Goal: Information Seeking & Learning: Learn about a topic

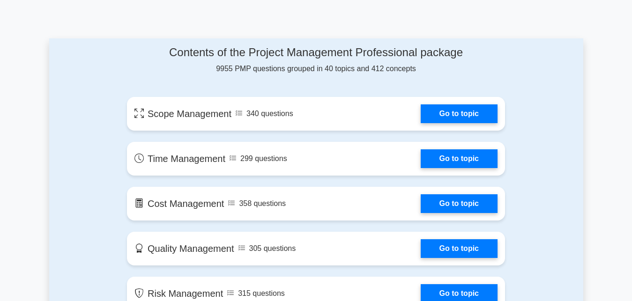
scroll to position [430, 0]
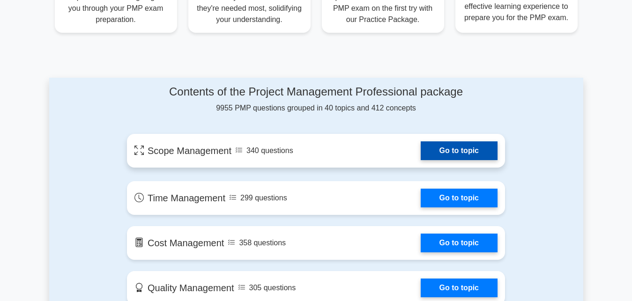
click at [453, 148] on link "Go to topic" at bounding box center [459, 151] width 77 height 19
click at [454, 149] on link "Go to topic" at bounding box center [459, 151] width 77 height 19
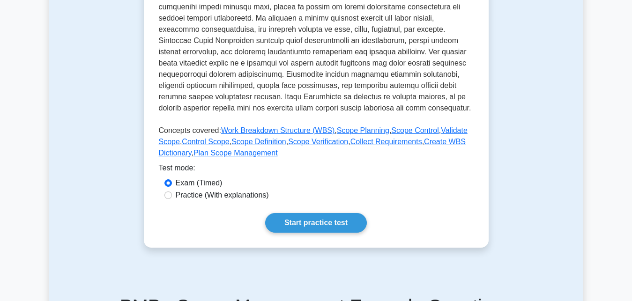
scroll to position [335, 0]
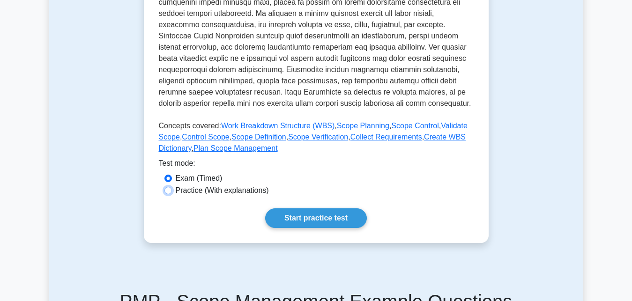
click at [168, 191] on input "Practice (With explanations)" at bounding box center [169, 191] width 8 height 8
radio input "true"
click at [303, 211] on link "Start practice test" at bounding box center [316, 219] width 102 height 20
click at [302, 217] on link "Start practice test" at bounding box center [316, 219] width 102 height 20
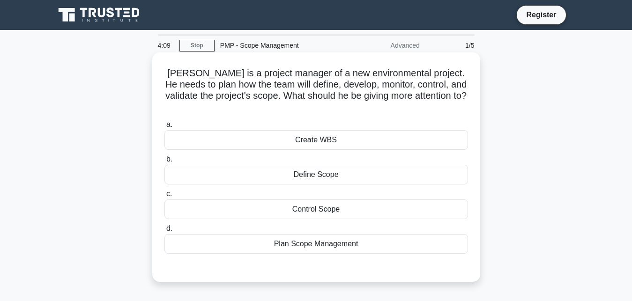
click at [314, 133] on div "Create WBS" at bounding box center [317, 140] width 304 height 20
click at [165, 128] on input "a. Create WBS" at bounding box center [165, 125] width 0 height 6
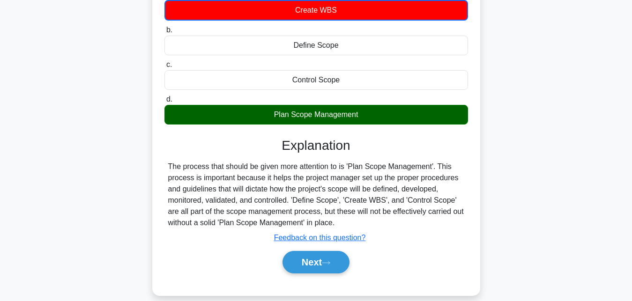
scroll to position [143, 0]
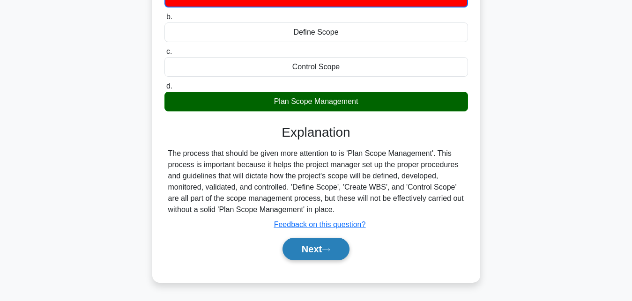
click at [299, 238] on button "Next" at bounding box center [316, 249] width 67 height 23
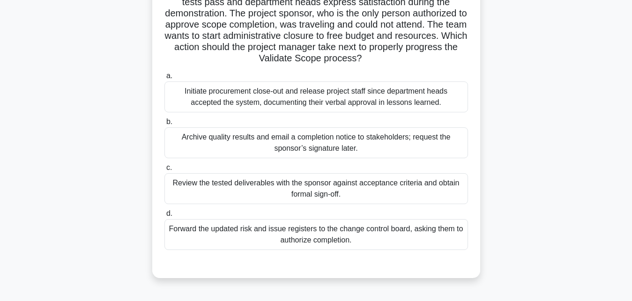
scroll to position [96, 0]
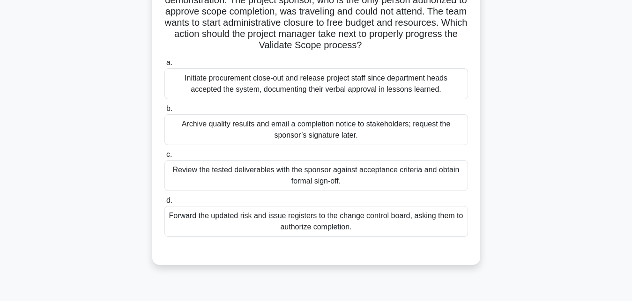
click at [220, 173] on div "Review the tested deliverables with the sponsor against acceptance criteria and…" at bounding box center [317, 175] width 304 height 31
click at [165, 158] on input "c. Review the tested deliverables with the sponsor against acceptance criteria …" at bounding box center [165, 155] width 0 height 6
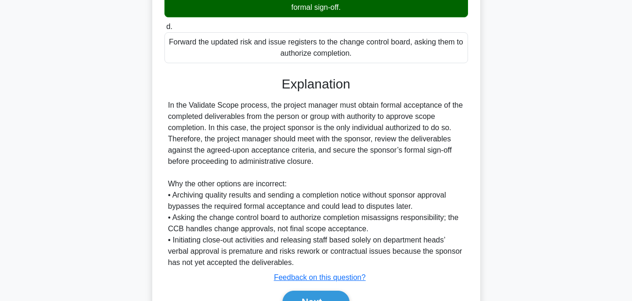
scroll to position [287, 0]
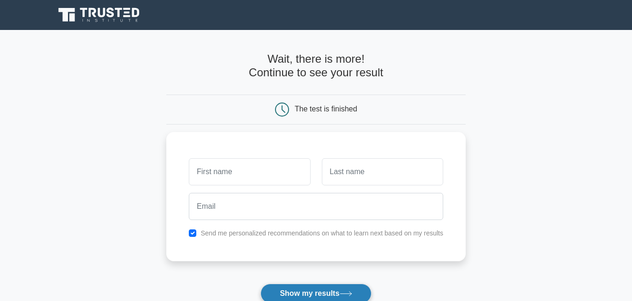
click at [302, 294] on button "Show my results" at bounding box center [316, 294] width 111 height 20
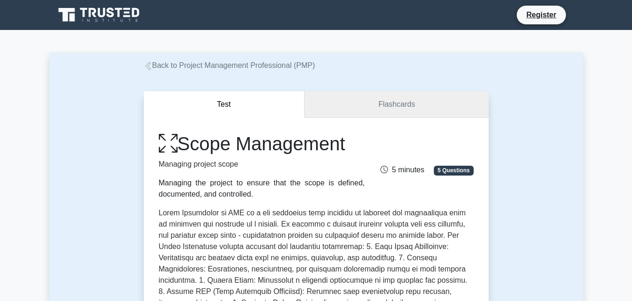
click at [388, 103] on link "Flashcards" at bounding box center [397, 104] width 184 height 27
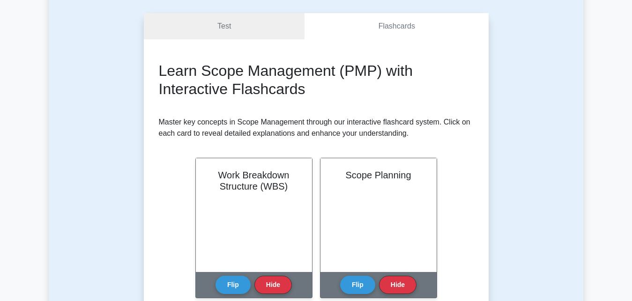
scroll to position [143, 0]
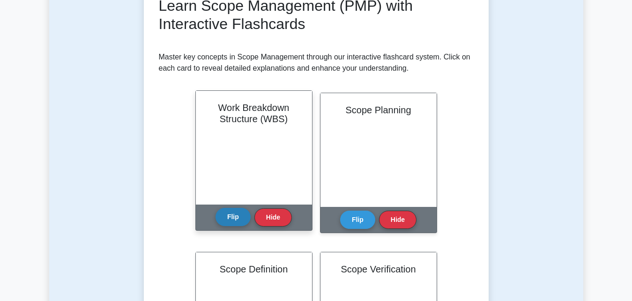
click at [237, 218] on button "Flip" at bounding box center [233, 217] width 35 height 18
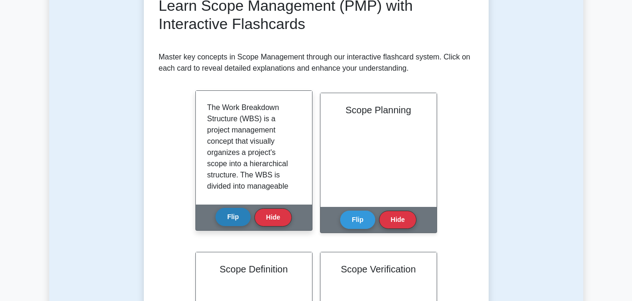
click at [237, 217] on button "Flip" at bounding box center [233, 217] width 35 height 18
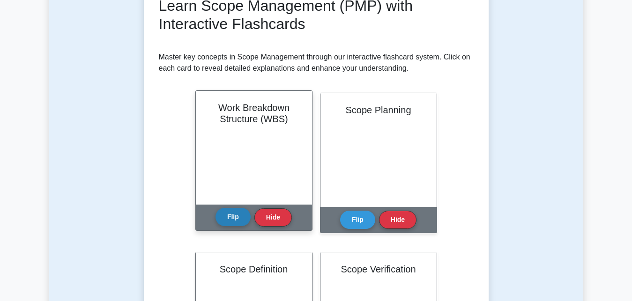
click at [234, 213] on button "Flip" at bounding box center [233, 217] width 35 height 18
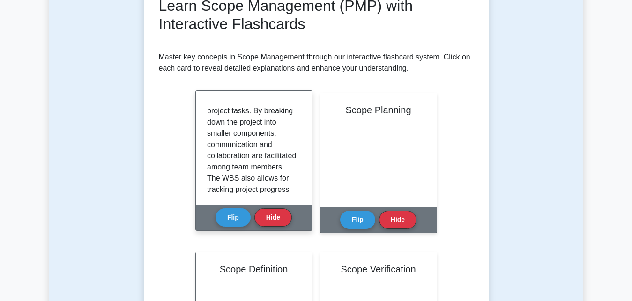
scroll to position [148, 0]
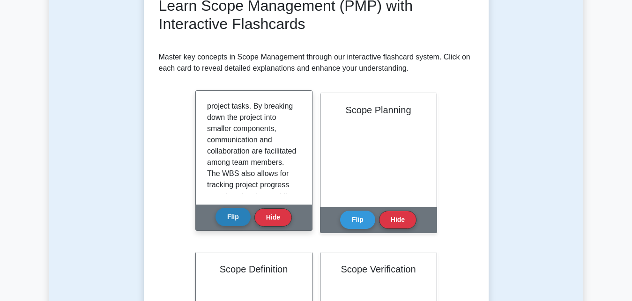
click at [242, 216] on button "Flip" at bounding box center [233, 217] width 35 height 18
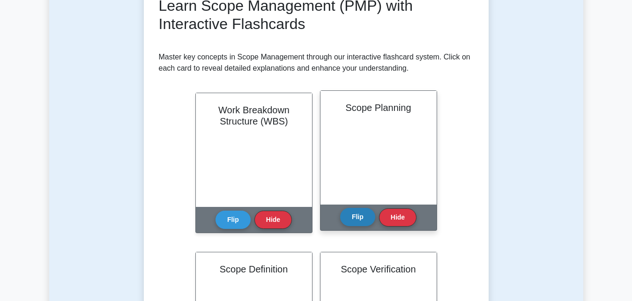
click at [356, 220] on button "Flip" at bounding box center [357, 217] width 35 height 18
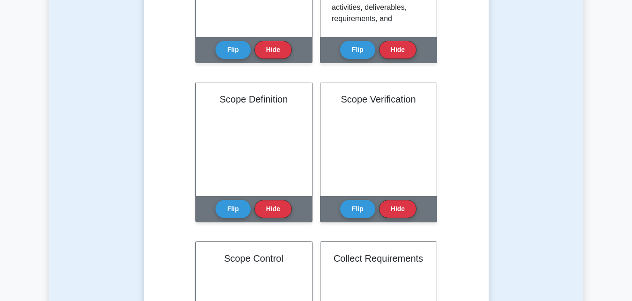
scroll to position [335, 0]
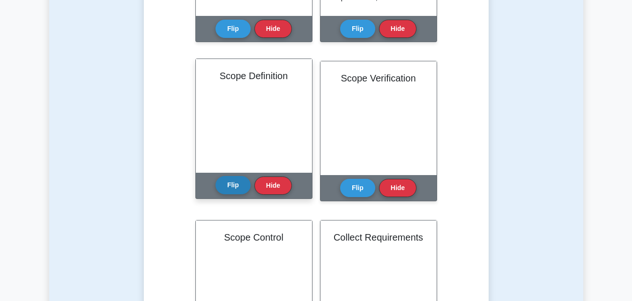
click at [233, 189] on button "Flip" at bounding box center [233, 185] width 35 height 18
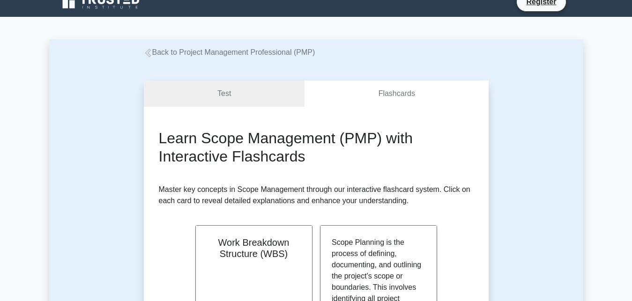
scroll to position [0, 0]
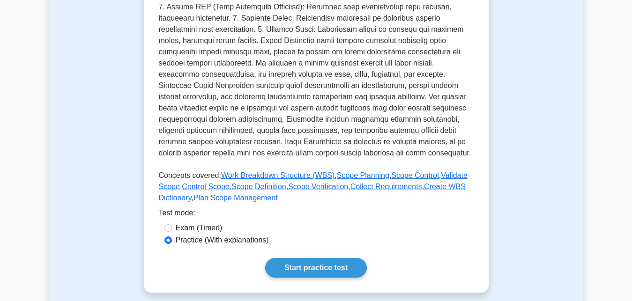
scroll to position [287, 0]
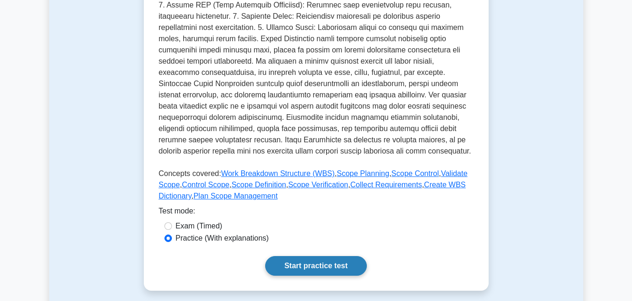
click at [316, 265] on link "Start practice test" at bounding box center [316, 266] width 102 height 20
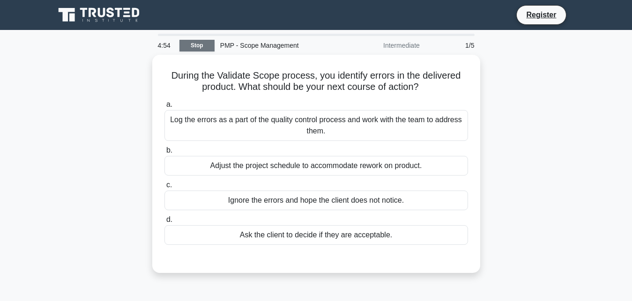
click at [201, 47] on link "Stop" at bounding box center [197, 46] width 35 height 12
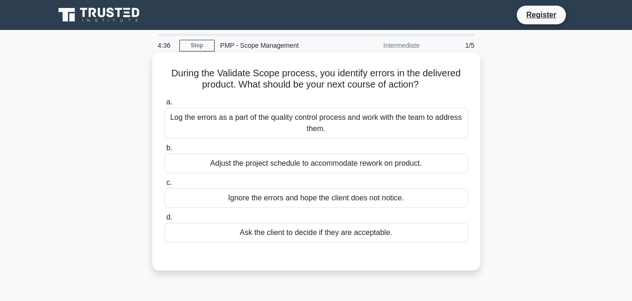
click at [364, 128] on div "Log the errors as a part of the quality control process and work with the team …" at bounding box center [317, 123] width 304 height 31
click at [165, 105] on input "a. Log the errors as a part of the quality control process and work with the te…" at bounding box center [165, 102] width 0 height 6
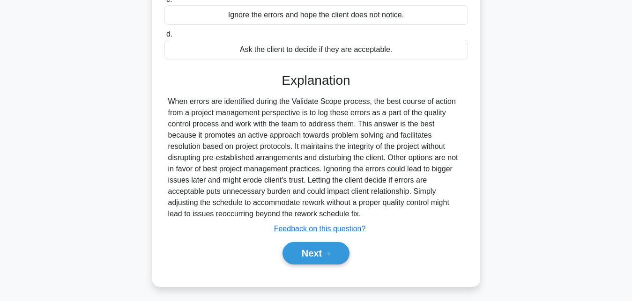
scroll to position [191, 0]
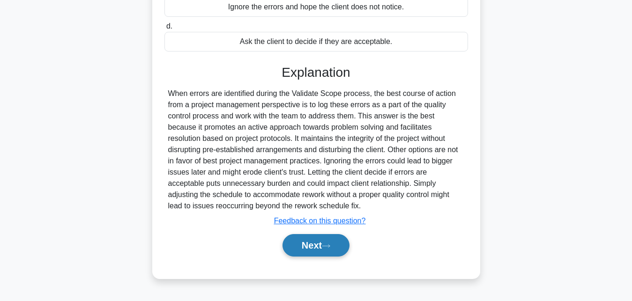
click at [290, 242] on button "Next" at bounding box center [316, 245] width 67 height 23
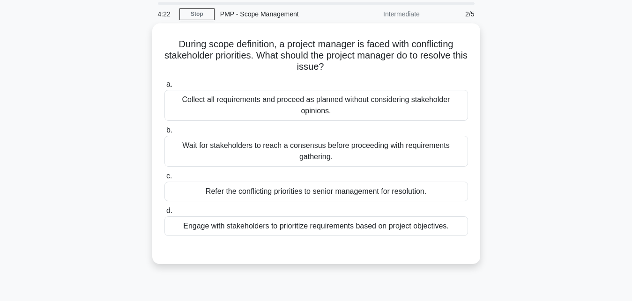
scroll to position [48, 0]
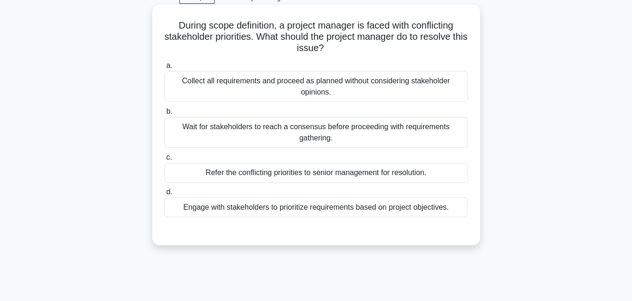
click at [303, 132] on div "Wait for stakeholders to reach a consensus before proceeding with requirements …" at bounding box center [317, 132] width 304 height 31
click at [165, 115] on input "b. Wait for stakeholders to reach a consensus before proceeding with requiremen…" at bounding box center [165, 112] width 0 height 6
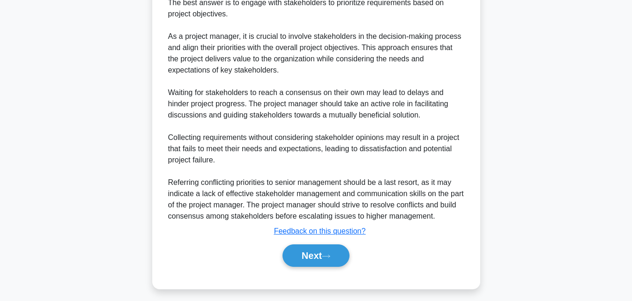
scroll to position [312, 0]
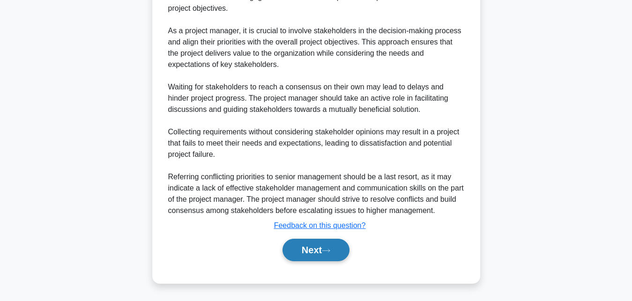
click at [309, 251] on button "Next" at bounding box center [316, 250] width 67 height 23
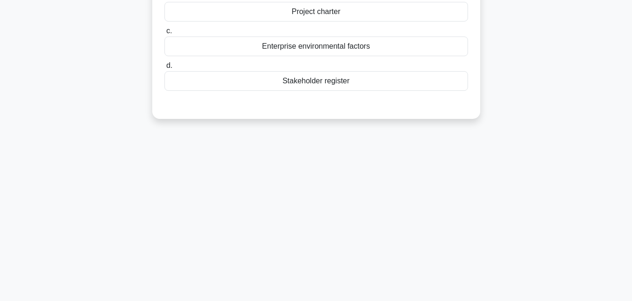
scroll to position [14, 0]
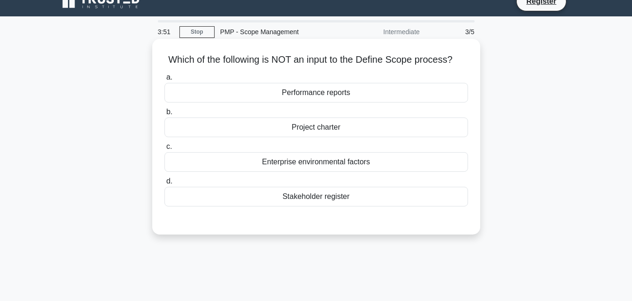
click at [302, 89] on div "Performance reports" at bounding box center [317, 93] width 304 height 20
click at [165, 81] on input "a. Performance reports" at bounding box center [165, 78] width 0 height 6
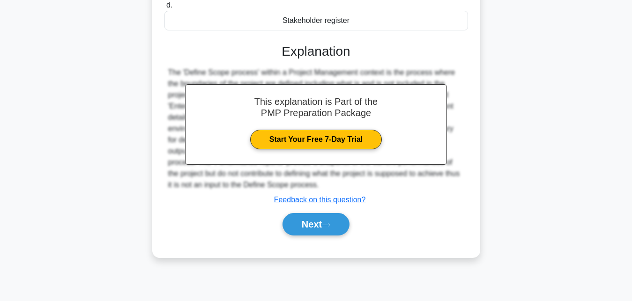
scroll to position [205, 0]
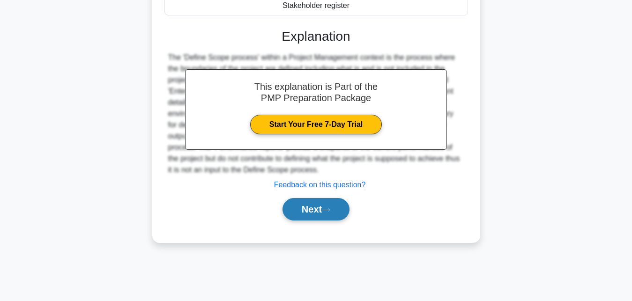
click at [296, 207] on button "Next" at bounding box center [316, 209] width 67 height 23
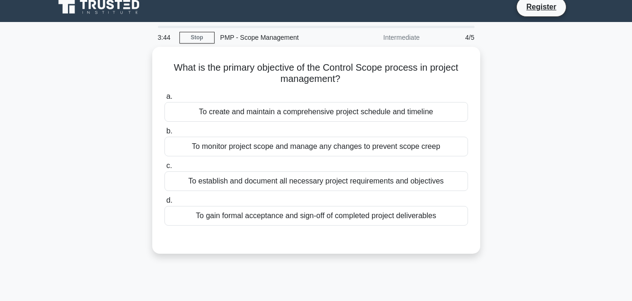
scroll to position [0, 0]
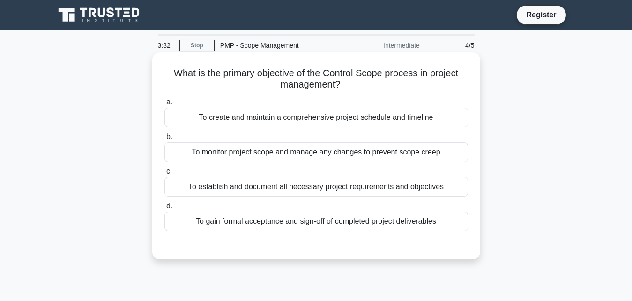
click at [289, 154] on div "To monitor project scope and manage any changes to prevent scope creep" at bounding box center [317, 153] width 304 height 20
click at [165, 140] on input "b. To monitor project scope and manage any changes to prevent scope creep" at bounding box center [165, 137] width 0 height 6
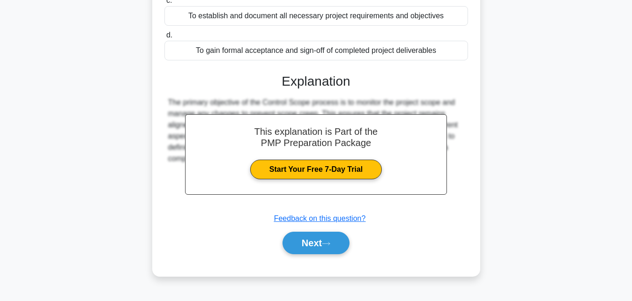
scroll to position [191, 0]
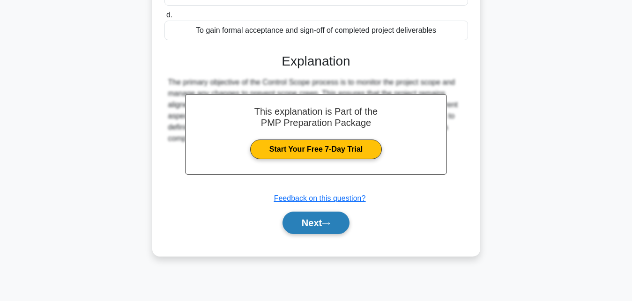
click at [307, 221] on button "Next" at bounding box center [316, 223] width 67 height 23
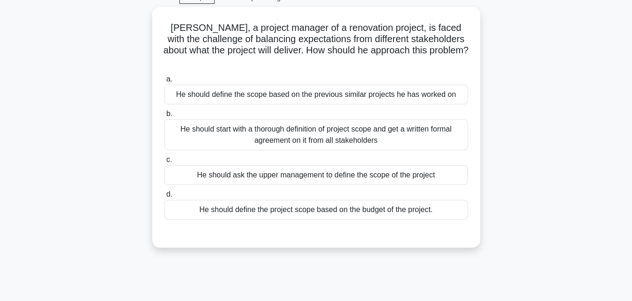
scroll to position [0, 0]
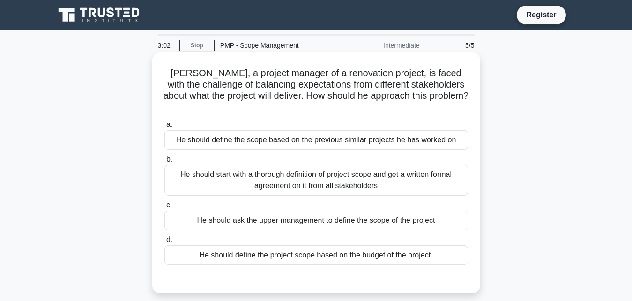
click at [323, 211] on div "He should ask the upper management to define the scope of the project" at bounding box center [317, 221] width 304 height 20
click at [165, 209] on input "c. He should ask the upper management to define the scope of the project" at bounding box center [165, 206] width 0 height 6
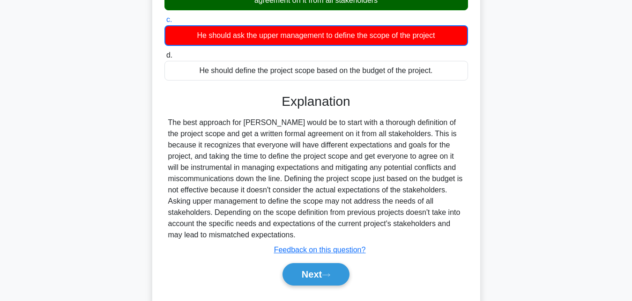
scroll to position [205, 0]
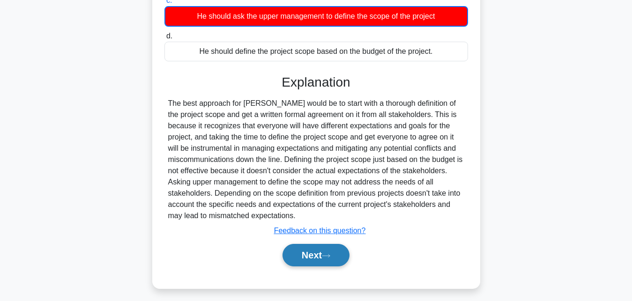
click at [299, 244] on button "Next" at bounding box center [316, 255] width 67 height 23
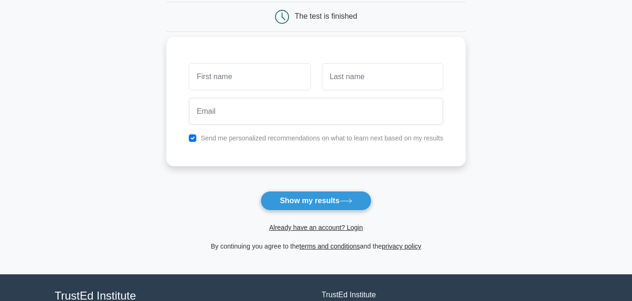
scroll to position [96, 0]
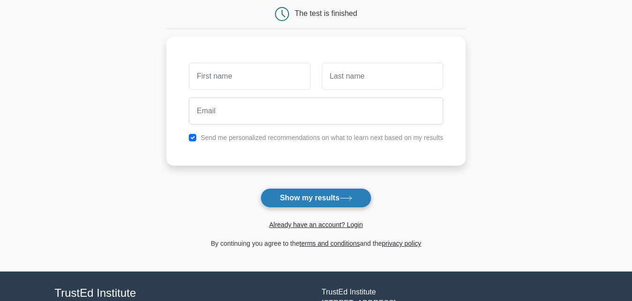
click at [305, 200] on button "Show my results" at bounding box center [316, 198] width 111 height 20
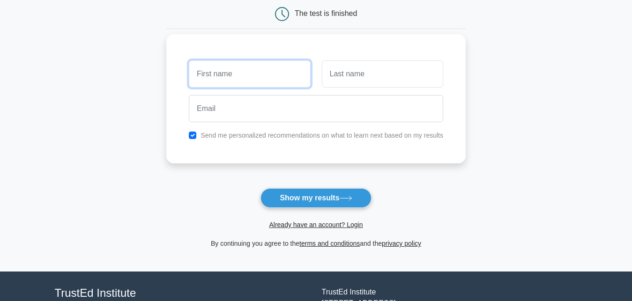
click at [212, 77] on input "text" at bounding box center [249, 73] width 121 height 27
type input "azyz"
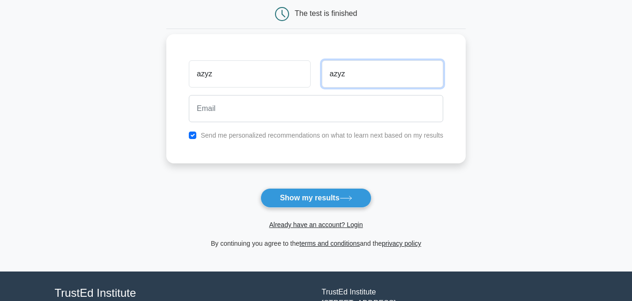
type input "azyz"
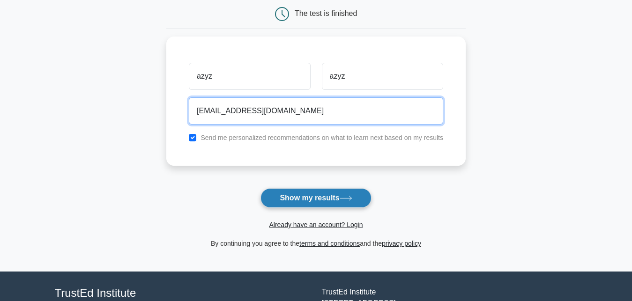
type input "[EMAIL_ADDRESS][DOMAIN_NAME]"
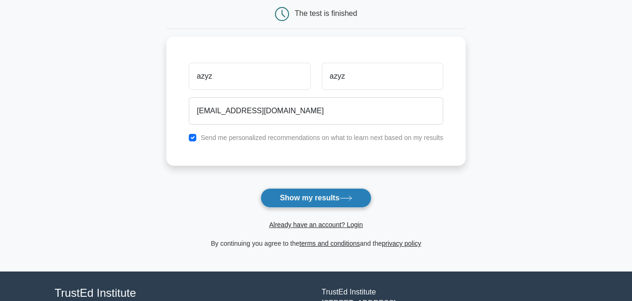
click at [304, 196] on button "Show my results" at bounding box center [316, 198] width 111 height 20
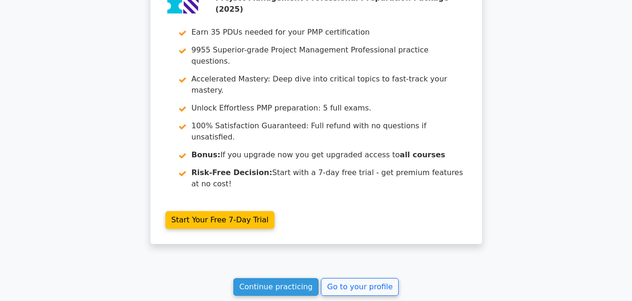
scroll to position [1387, 0]
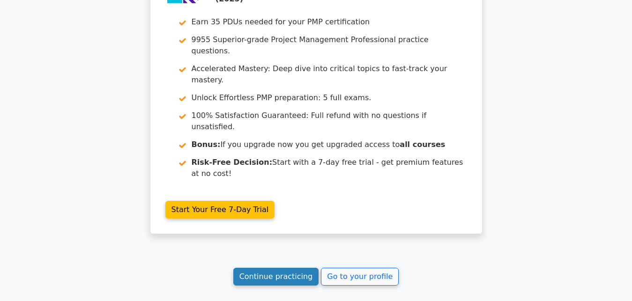
click at [286, 268] on link "Continue practicing" at bounding box center [276, 277] width 86 height 18
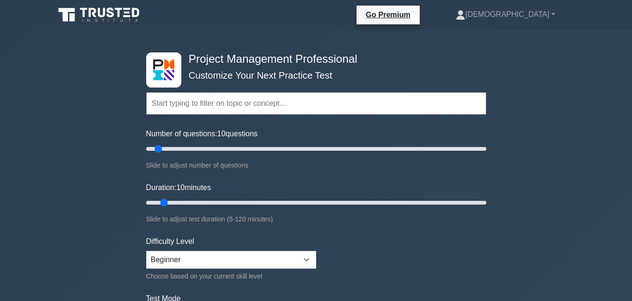
drag, startPoint x: 163, startPoint y: 203, endPoint x: 168, endPoint y: 202, distance: 5.8
click at [168, 202] on input "Duration: 10 minutes" at bounding box center [316, 202] width 340 height 11
click at [173, 202] on input "Duration: 10 minutes" at bounding box center [316, 202] width 340 height 11
click at [170, 203] on input "Duration: 10 minutes" at bounding box center [316, 202] width 340 height 11
drag, startPoint x: 165, startPoint y: 202, endPoint x: 171, endPoint y: 202, distance: 5.6
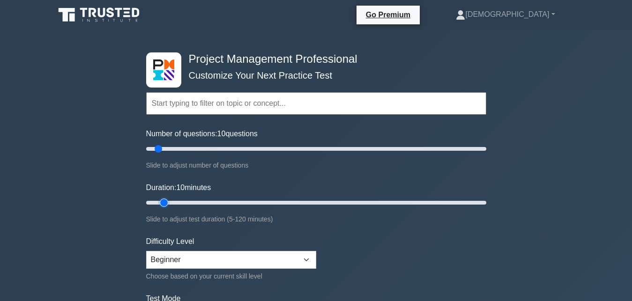
click at [171, 202] on input "Duration: 10 minutes" at bounding box center [316, 202] width 340 height 11
click at [172, 202] on input "Duration: 15 minutes" at bounding box center [316, 202] width 340 height 11
type input "10"
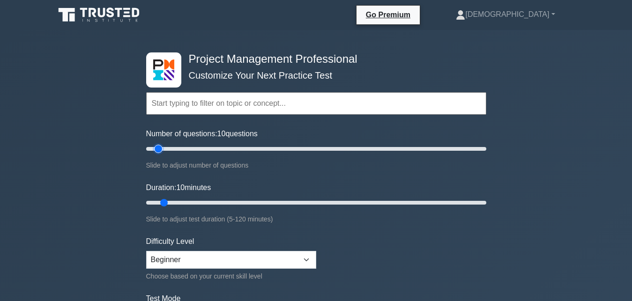
click at [157, 150] on input "Number of questions: 10 questions" at bounding box center [316, 148] width 340 height 11
type input "10"
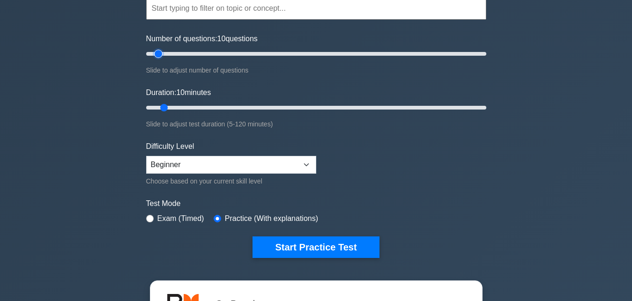
scroll to position [96, 0]
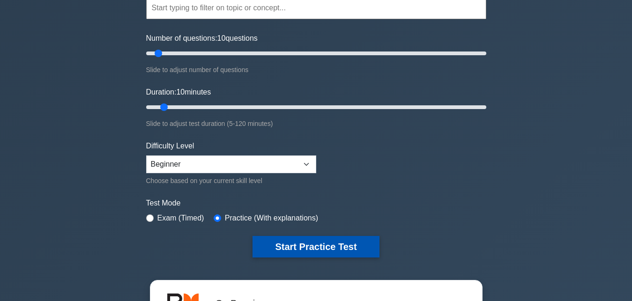
click at [315, 248] on button "Start Practice Test" at bounding box center [316, 247] width 127 height 22
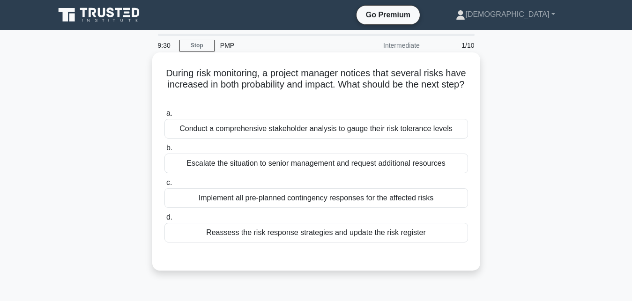
click at [305, 234] on div "Reassess the risk response strategies and update the risk register" at bounding box center [317, 233] width 304 height 20
click at [165, 221] on input "d. Reassess the risk response strategies and update the risk register" at bounding box center [165, 218] width 0 height 6
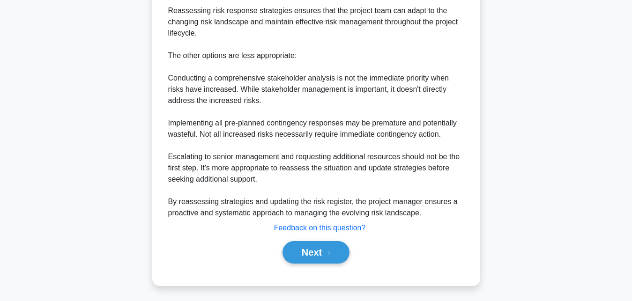
scroll to position [356, 0]
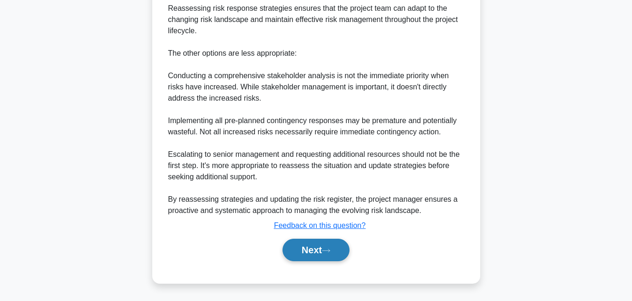
click at [308, 255] on button "Next" at bounding box center [316, 250] width 67 height 23
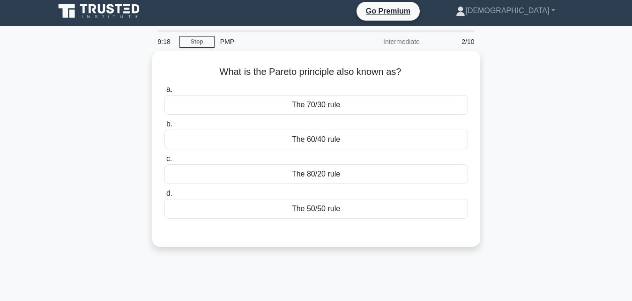
scroll to position [0, 0]
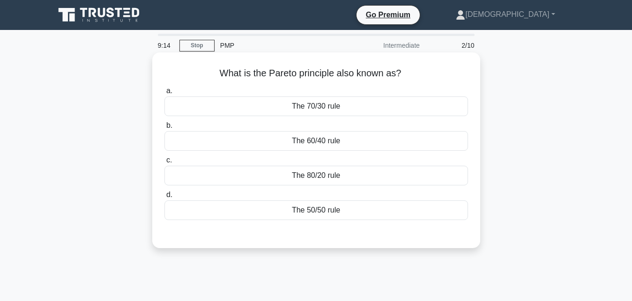
click at [307, 174] on div "The 80/20 rule" at bounding box center [317, 176] width 304 height 20
click at [165, 164] on input "c. The 80/20 rule" at bounding box center [165, 161] width 0 height 6
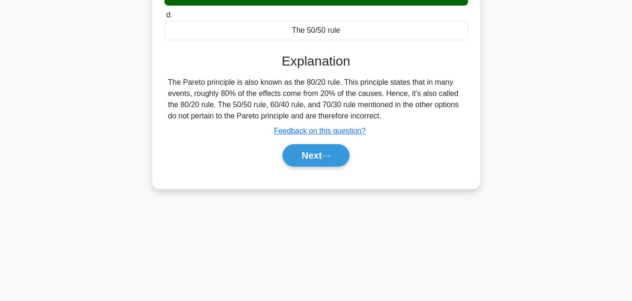
scroll to position [205, 0]
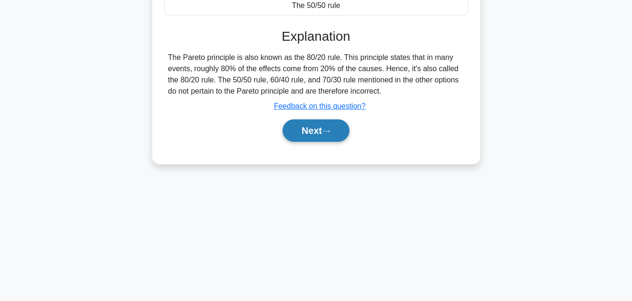
click at [314, 126] on button "Next" at bounding box center [316, 131] width 67 height 23
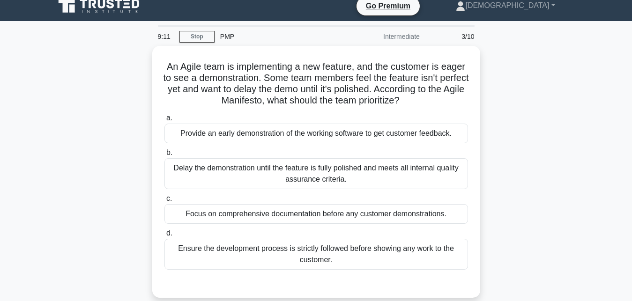
scroll to position [0, 0]
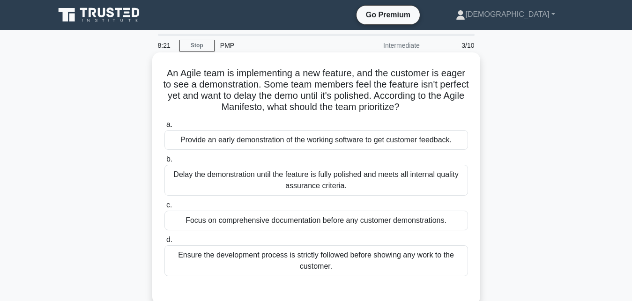
click at [304, 135] on div "Provide an early demonstration of the working software to get customer feedback." at bounding box center [317, 140] width 304 height 20
click at [165, 128] on input "a. Provide an early demonstration of the working software to get customer feedb…" at bounding box center [165, 125] width 0 height 6
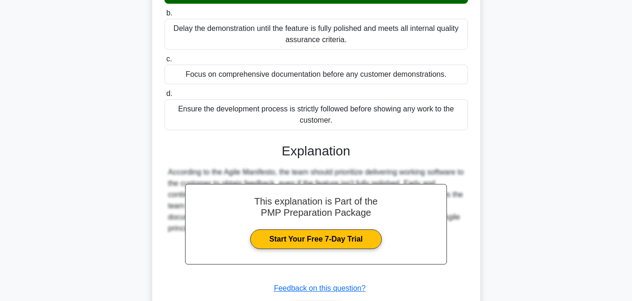
scroll to position [191, 0]
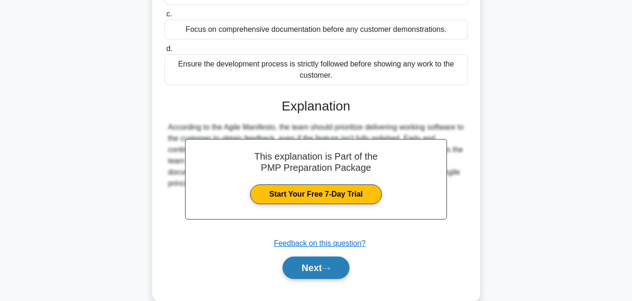
click at [300, 261] on button "Next" at bounding box center [316, 268] width 67 height 23
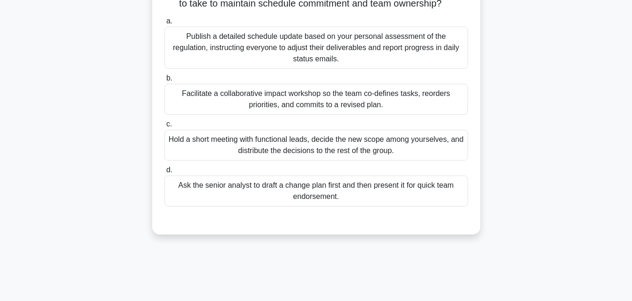
scroll to position [48, 0]
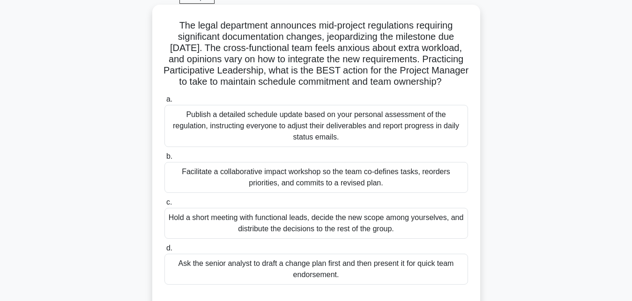
click at [319, 179] on div "Facilitate a collaborative impact workshop so the team co-defines tasks, reorde…" at bounding box center [317, 177] width 304 height 31
click at [165, 160] on input "b. Facilitate a collaborative impact workshop so the team co-defines tasks, reo…" at bounding box center [165, 157] width 0 height 6
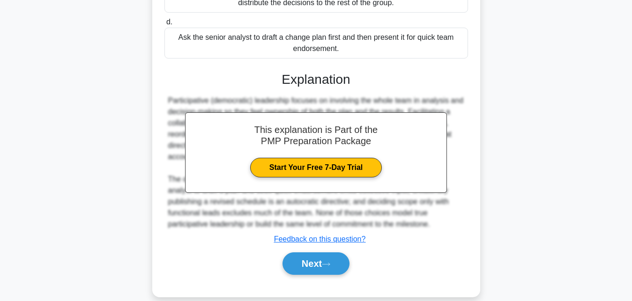
scroll to position [289, 0]
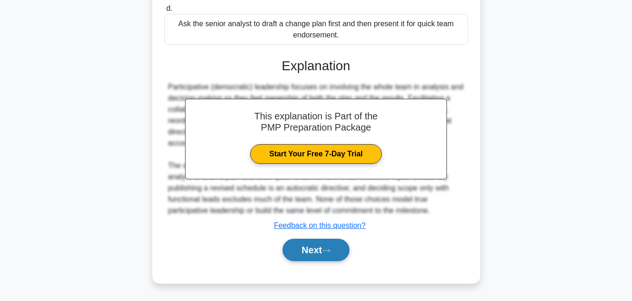
click at [304, 248] on button "Next" at bounding box center [316, 250] width 67 height 23
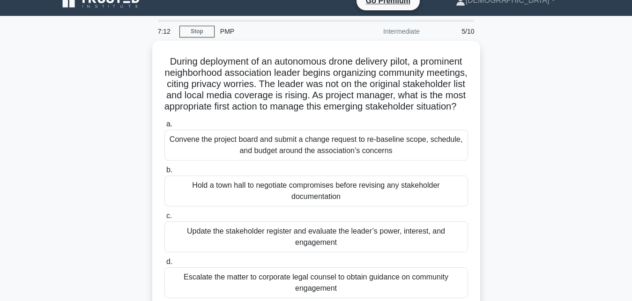
scroll to position [14, 0]
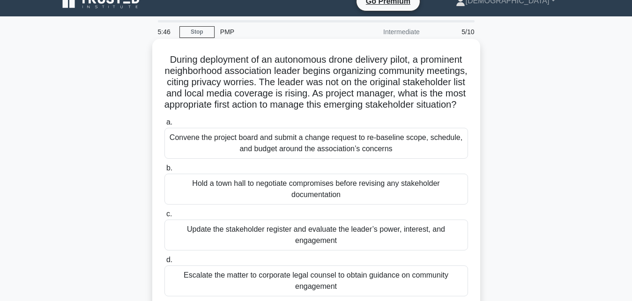
click at [323, 152] on div "Convene the project board and submit a change request to re-baseline scope, sch…" at bounding box center [317, 143] width 304 height 31
click at [165, 126] on input "a. Convene the project board and submit a change request to re-baseline scope, …" at bounding box center [165, 123] width 0 height 6
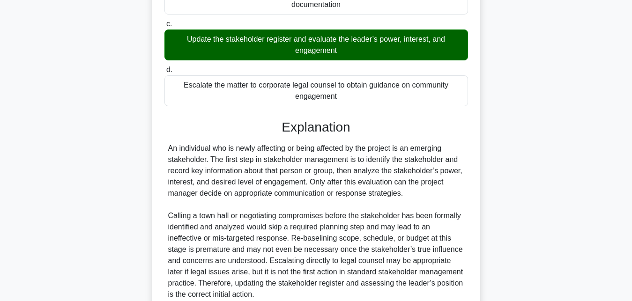
scroll to position [301, 0]
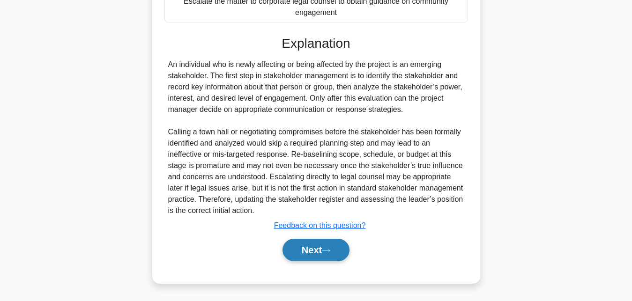
click at [312, 254] on button "Next" at bounding box center [316, 250] width 67 height 23
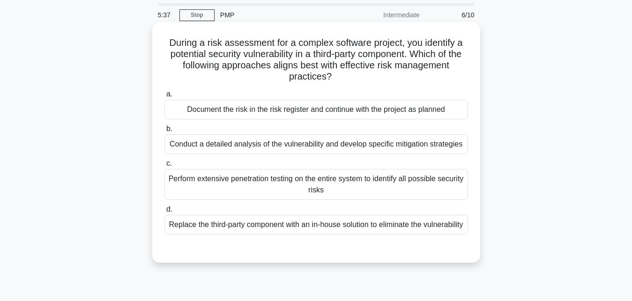
scroll to position [0, 0]
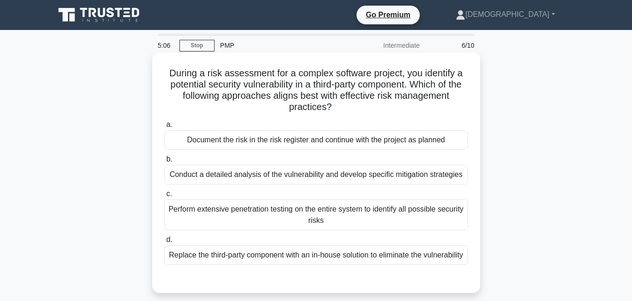
click at [268, 259] on div "Replace the third-party component with an in-house solution to eliminate the vu…" at bounding box center [317, 256] width 304 height 20
click at [165, 243] on input "d. Replace the third-party component with an in-house solution to eliminate the…" at bounding box center [165, 240] width 0 height 6
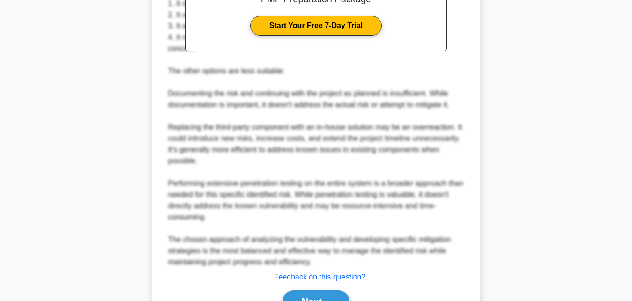
scroll to position [383, 0]
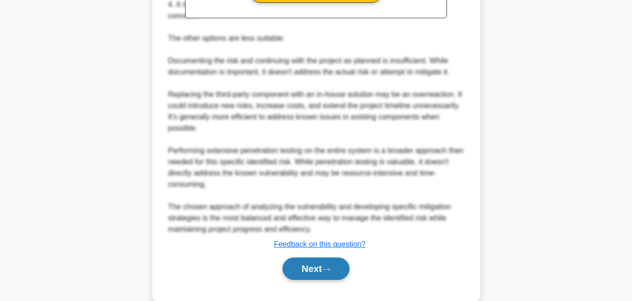
click at [310, 280] on button "Next" at bounding box center [316, 269] width 67 height 23
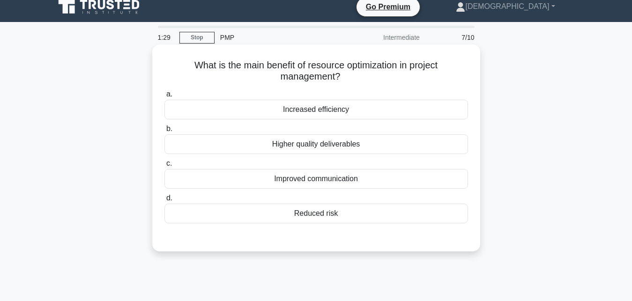
scroll to position [0, 0]
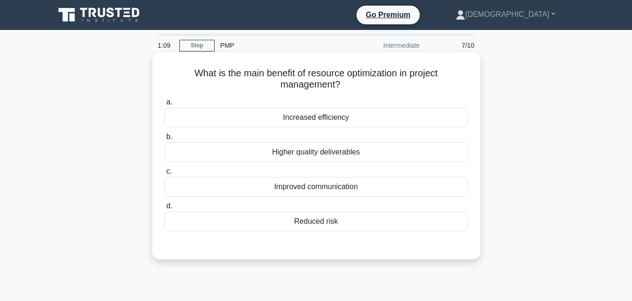
click at [282, 120] on div "Increased efficiency" at bounding box center [317, 118] width 304 height 20
click at [165, 105] on input "a. Increased efficiency" at bounding box center [165, 102] width 0 height 6
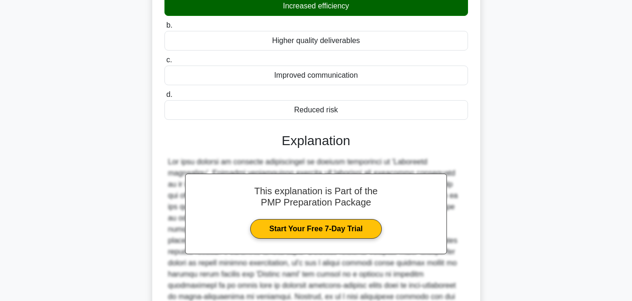
scroll to position [210, 0]
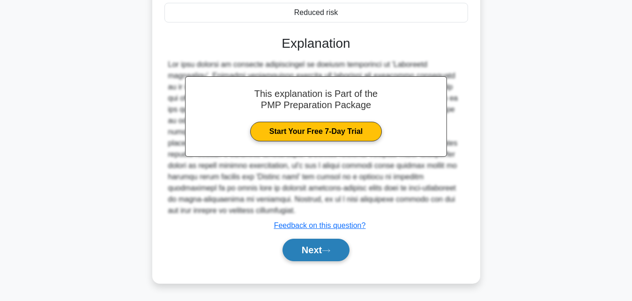
click at [319, 250] on button "Next" at bounding box center [316, 250] width 67 height 23
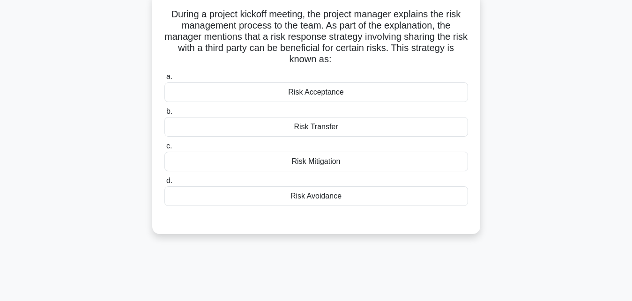
scroll to position [14, 0]
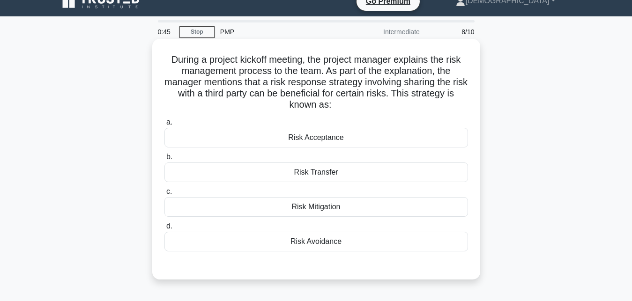
click at [309, 171] on div "Risk Transfer" at bounding box center [317, 173] width 304 height 20
click at [165, 160] on input "b. Risk Transfer" at bounding box center [165, 157] width 0 height 6
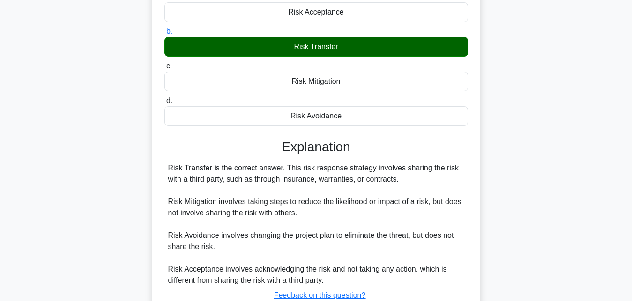
scroll to position [210, 0]
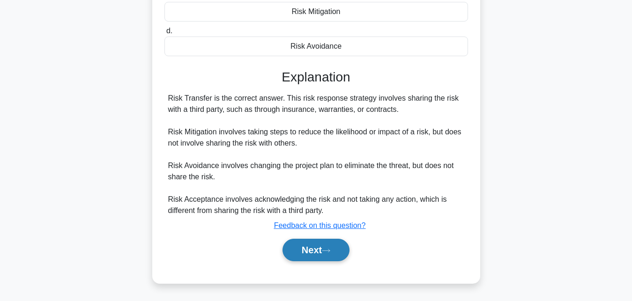
click at [316, 251] on button "Next" at bounding box center [316, 250] width 67 height 23
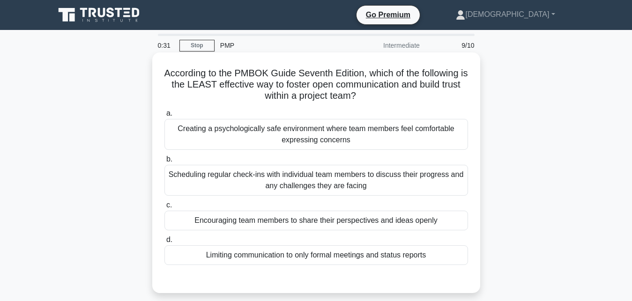
scroll to position [48, 0]
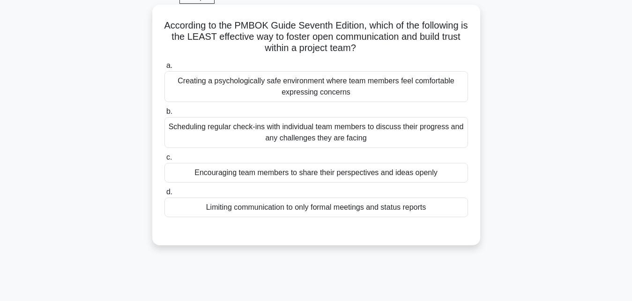
click at [292, 174] on div "Encouraging team members to share their perspectives and ideas openly" at bounding box center [317, 173] width 304 height 20
click at [165, 161] on input "c. Encouraging team members to share their perspectives and ideas openly" at bounding box center [165, 158] width 0 height 6
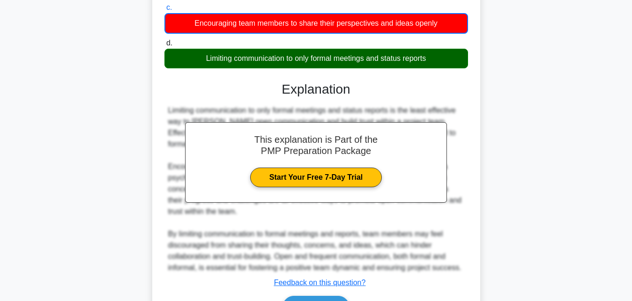
scroll to position [256, 0]
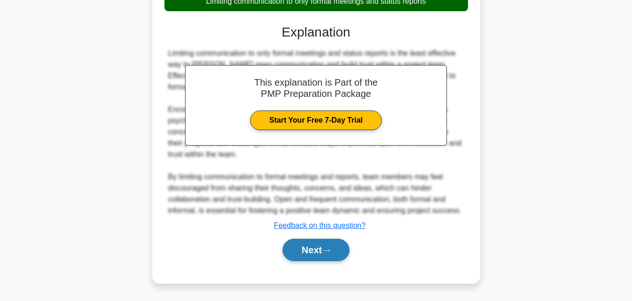
click at [306, 241] on button "Next" at bounding box center [316, 250] width 67 height 23
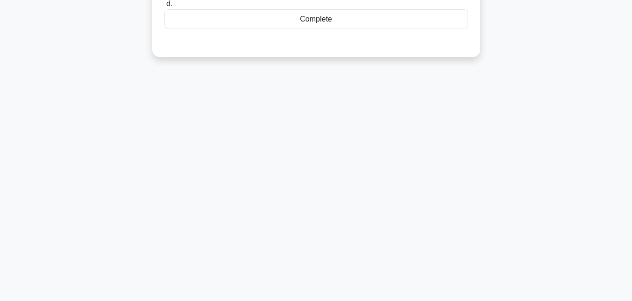
scroll to position [0, 0]
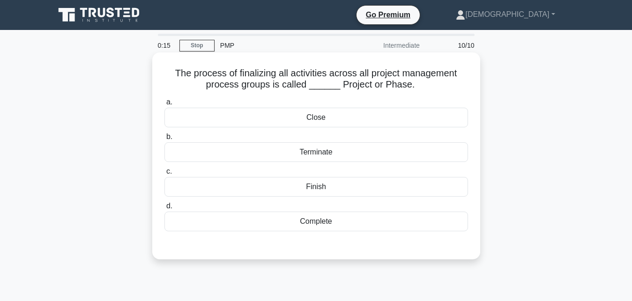
click at [312, 122] on div "Close" at bounding box center [317, 118] width 304 height 20
click at [165, 105] on input "a. Close" at bounding box center [165, 102] width 0 height 6
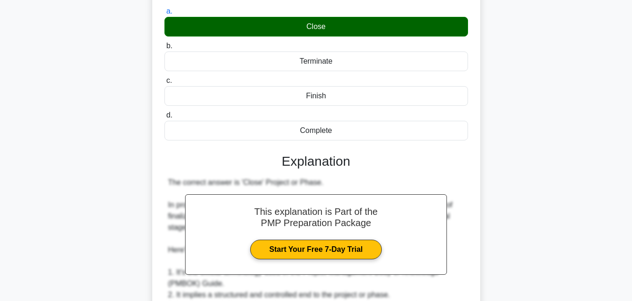
scroll to position [334, 0]
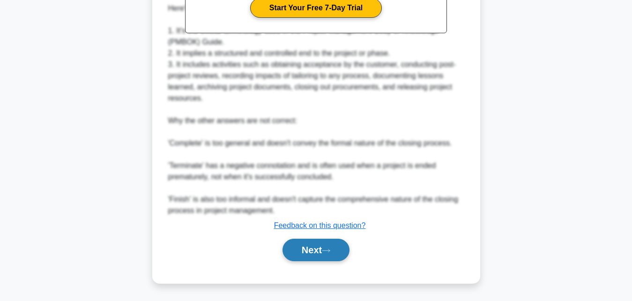
click at [311, 247] on button "Next" at bounding box center [316, 250] width 67 height 23
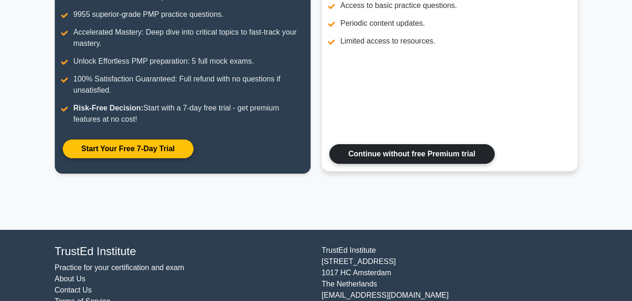
scroll to position [191, 0]
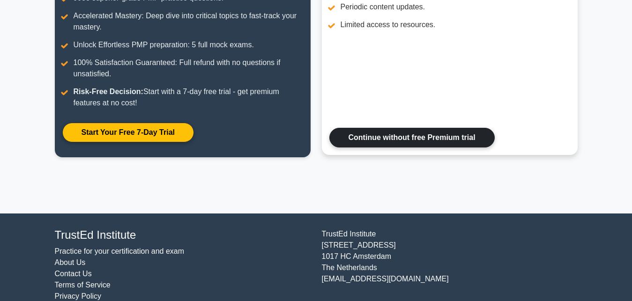
click at [361, 139] on link "Continue without free Premium trial" at bounding box center [412, 138] width 165 height 20
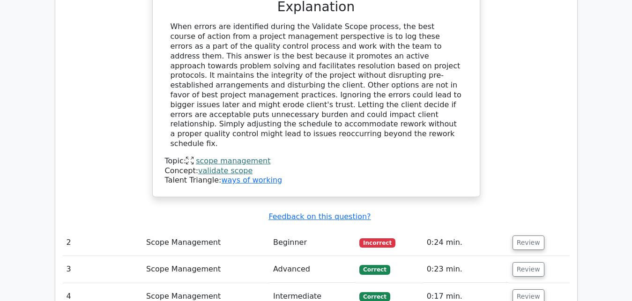
scroll to position [1004, 0]
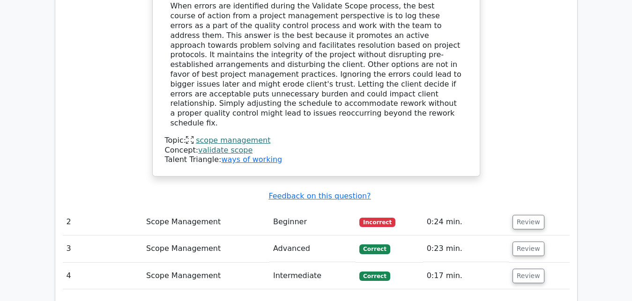
click at [148, 209] on td "Scope Management" at bounding box center [206, 222] width 127 height 27
click at [523, 215] on button "Review" at bounding box center [529, 222] width 32 height 15
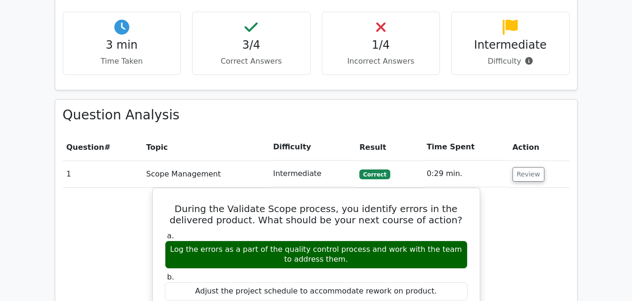
scroll to position [526, 0]
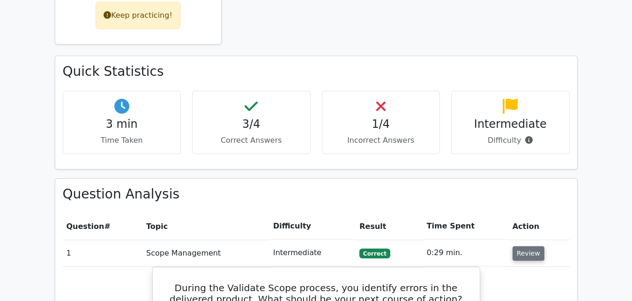
click at [519, 247] on button "Review" at bounding box center [529, 254] width 32 height 15
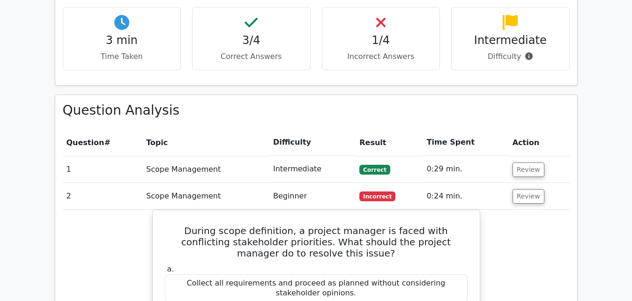
scroll to position [622, 0]
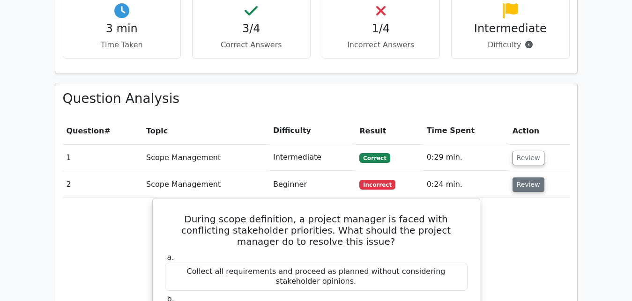
click at [525, 178] on button "Review" at bounding box center [529, 185] width 32 height 15
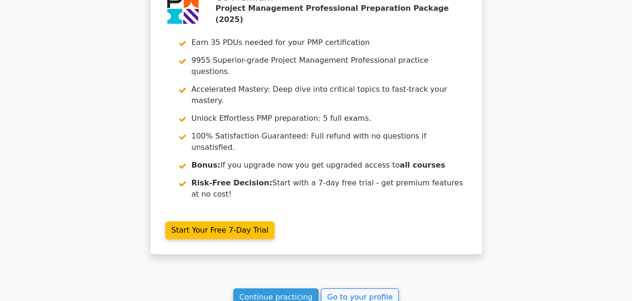
scroll to position [956, 0]
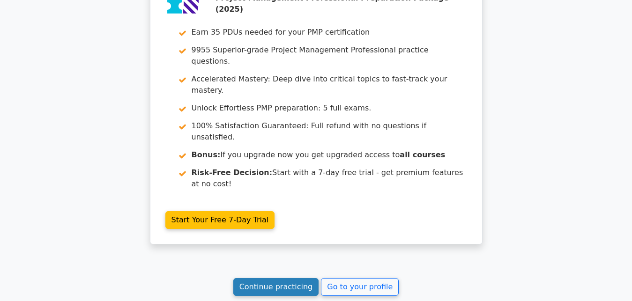
click at [280, 278] on link "Continue practicing" at bounding box center [276, 287] width 86 height 18
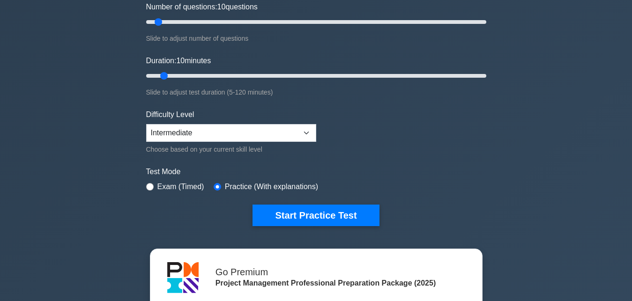
scroll to position [143, 0]
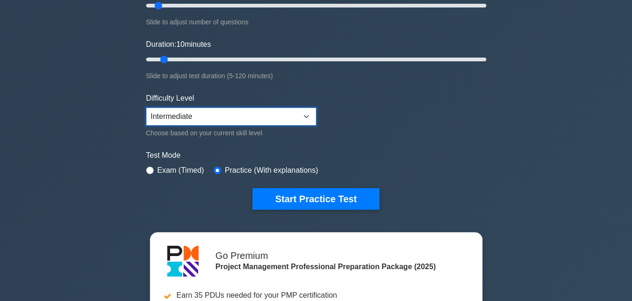
click at [146, 108] on select "Beginner Intermediate Expert" at bounding box center [231, 117] width 170 height 18
click at [305, 117] on select "Beginner Intermediate Expert" at bounding box center [231, 117] width 170 height 18
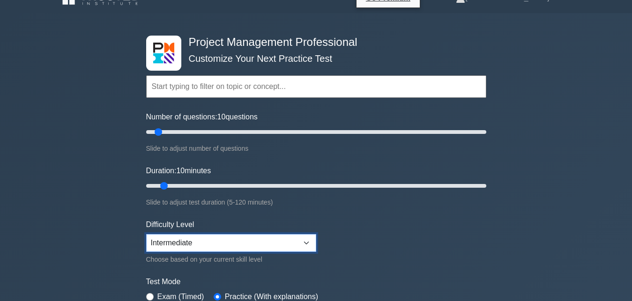
scroll to position [0, 0]
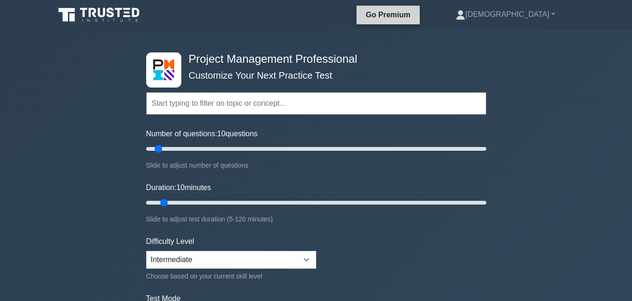
click at [416, 18] on link "Go Premium" at bounding box center [388, 15] width 56 height 12
